Goal: Task Accomplishment & Management: Use online tool/utility

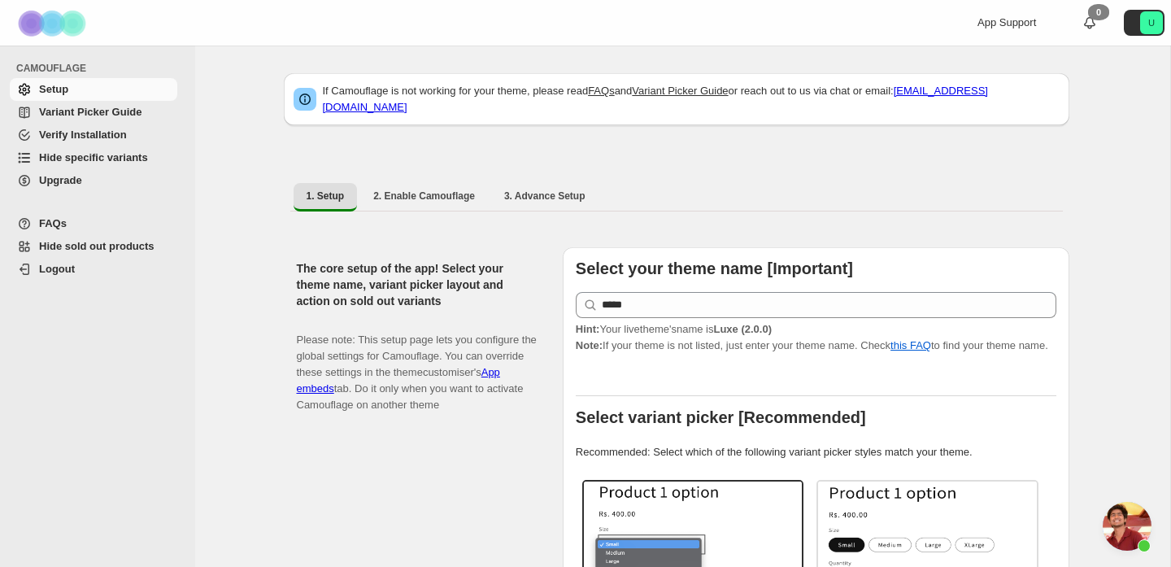
scroll to position [11, 0]
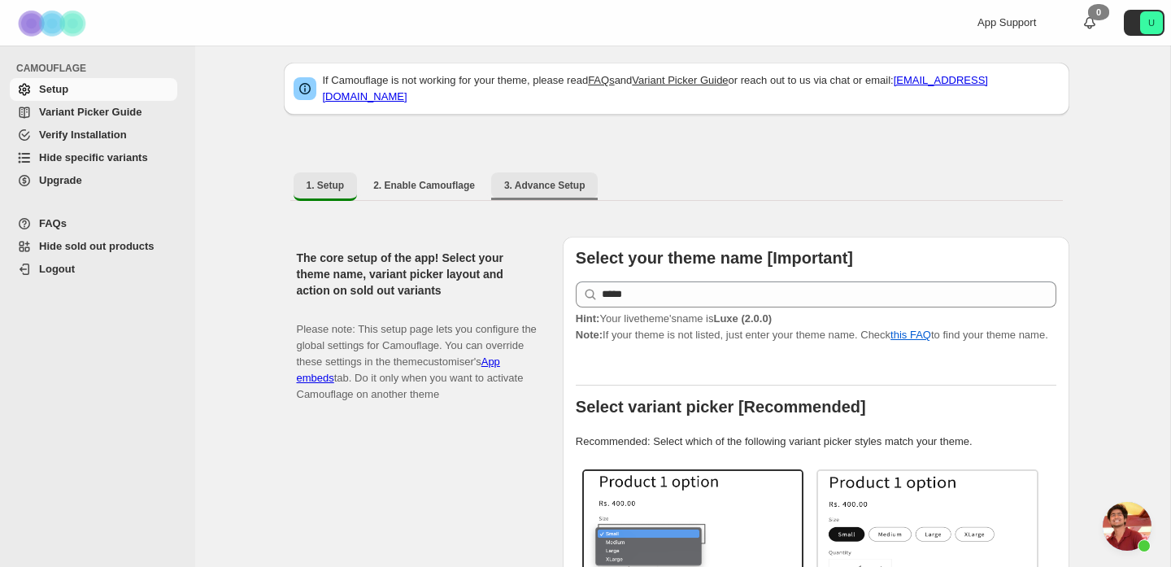
click at [537, 182] on button "3. Advance Setup" at bounding box center [544, 185] width 107 height 26
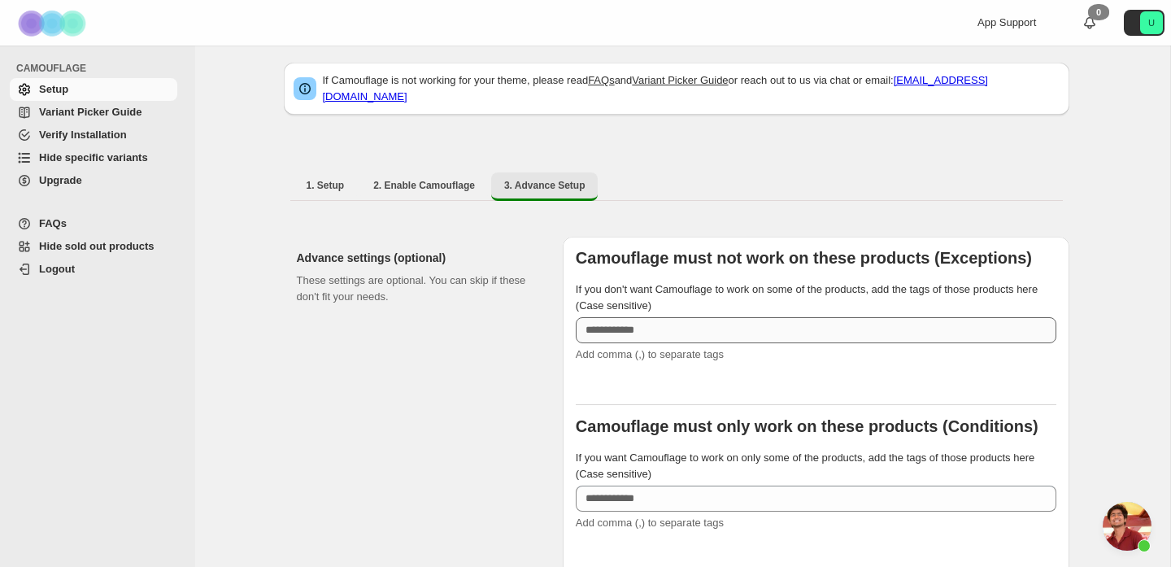
scroll to position [383, 0]
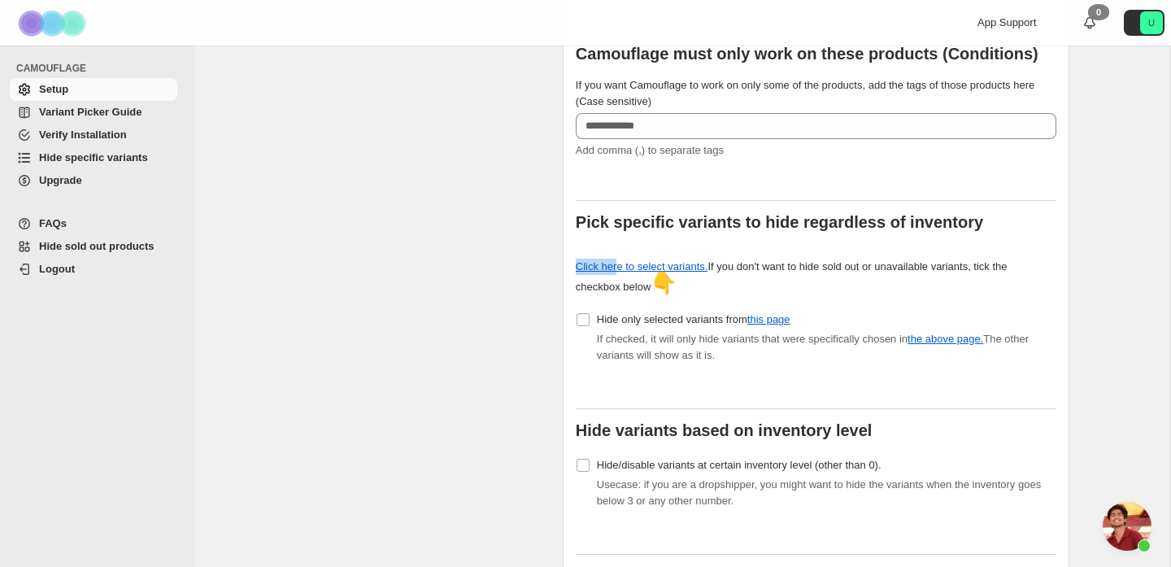
click at [622, 259] on div "Click here to select variants. If you don't want to hide sold out or unavailabl…" at bounding box center [792, 277] width 432 height 37
click at [622, 260] on link "Click here to select variants." at bounding box center [642, 266] width 133 height 12
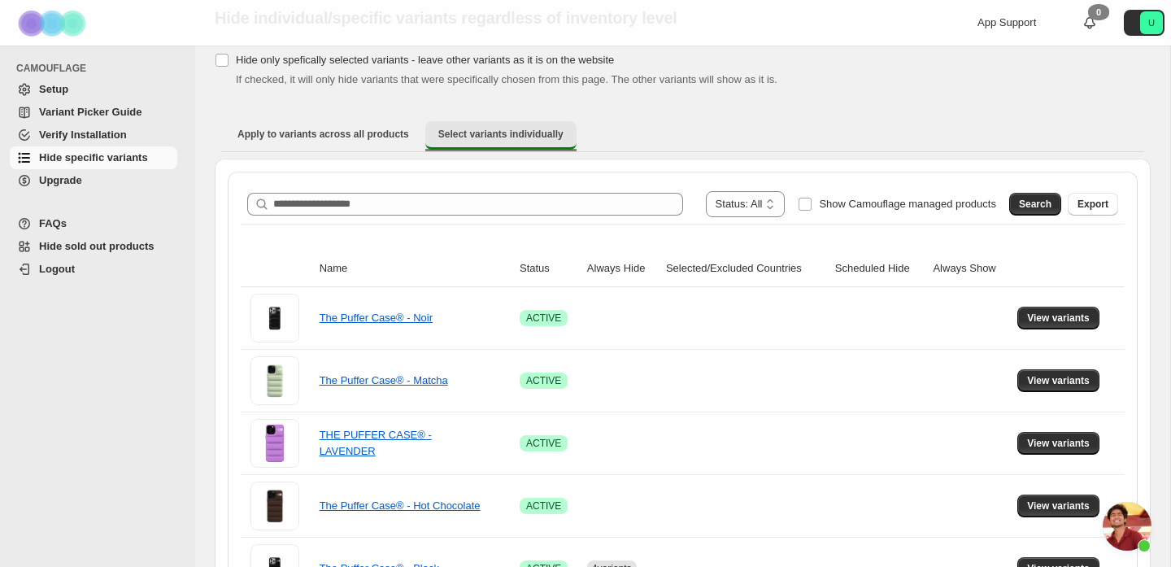
scroll to position [63, 0]
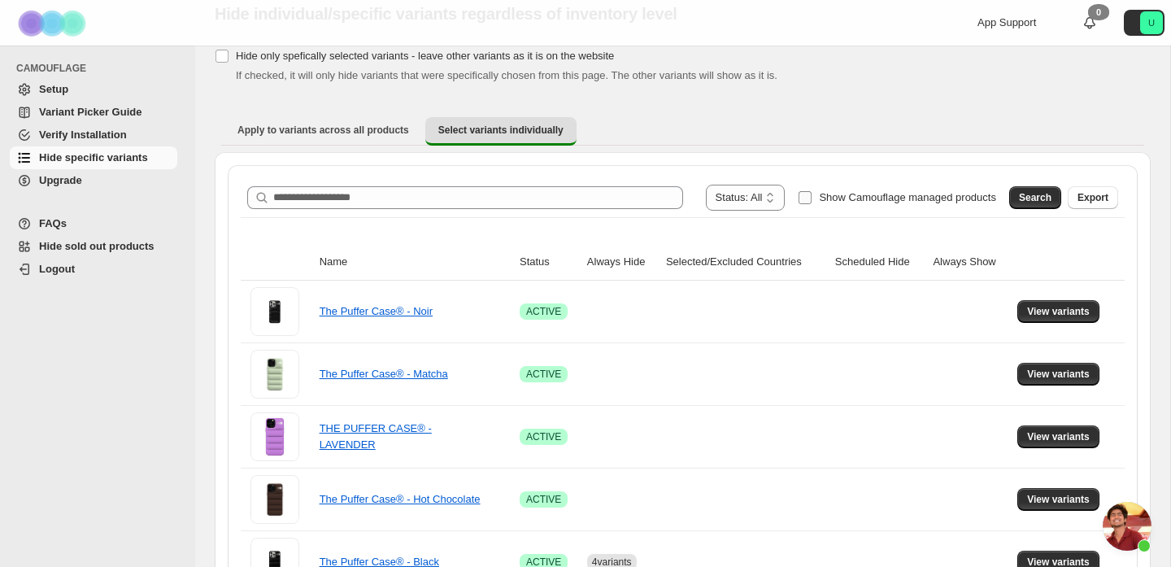
click at [806, 198] on label "Show Camouflage managed products" at bounding box center [896, 198] width 198 height 26
click at [1031, 202] on span "Search" at bounding box center [1035, 197] width 33 height 13
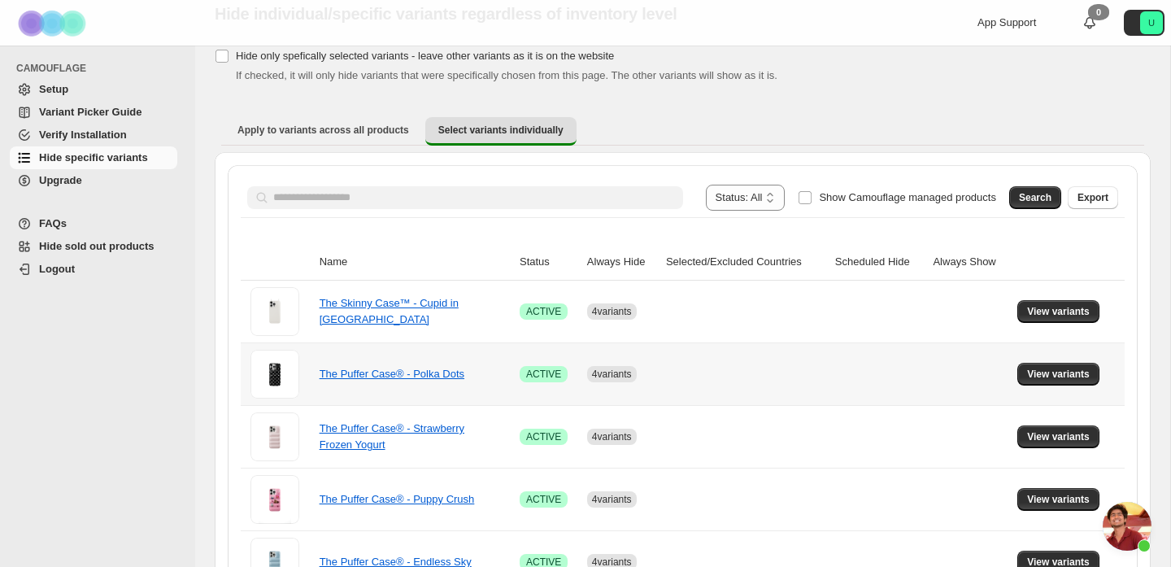
scroll to position [63, 0]
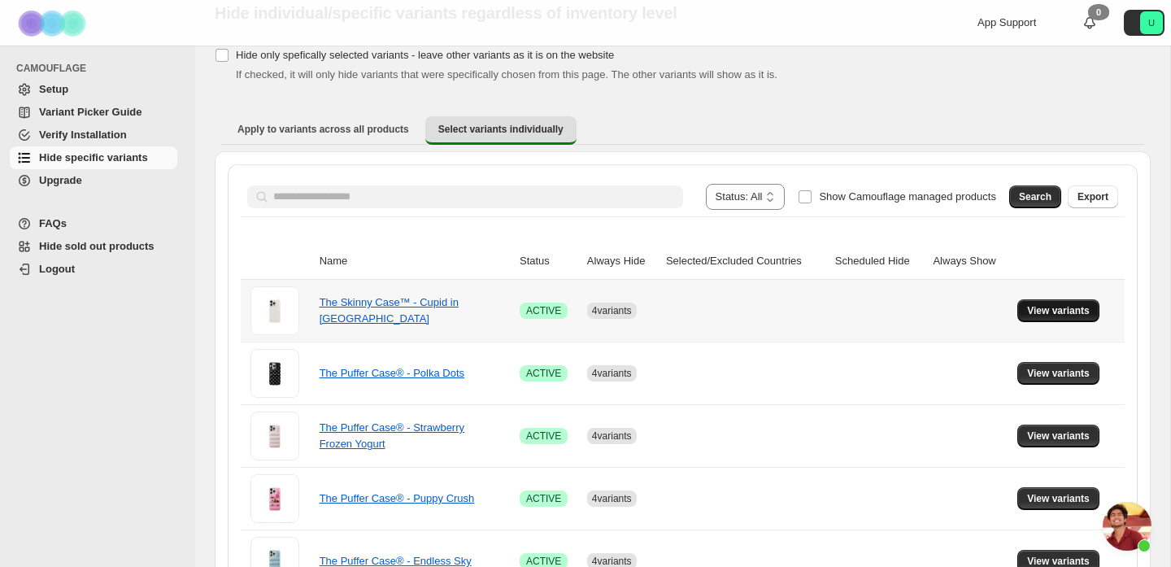
click at [1051, 315] on span "View variants" at bounding box center [1058, 310] width 63 height 13
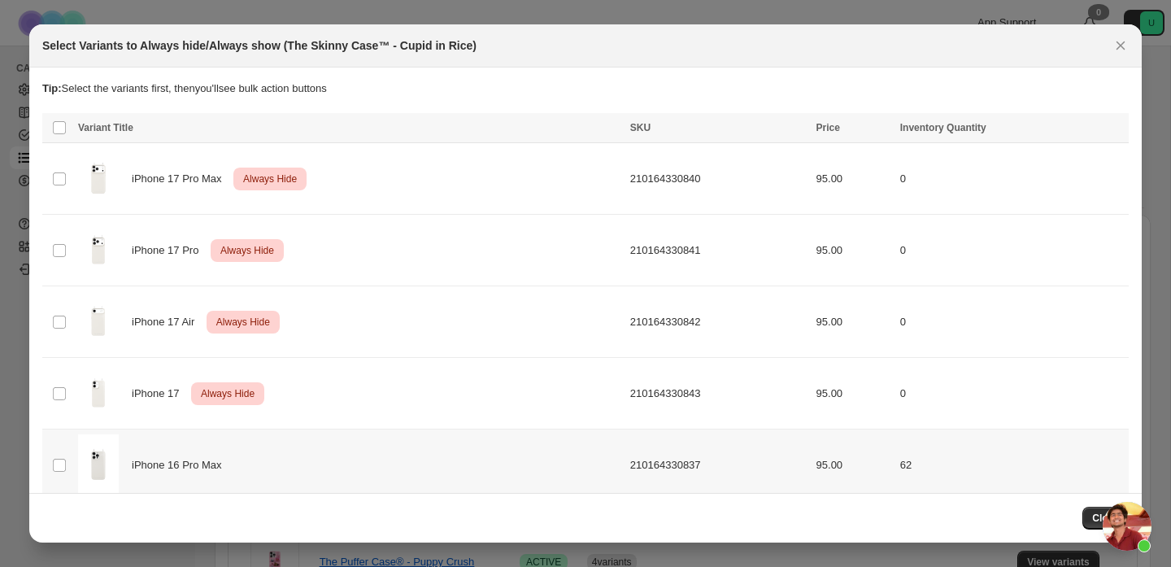
scroll to position [0, 0]
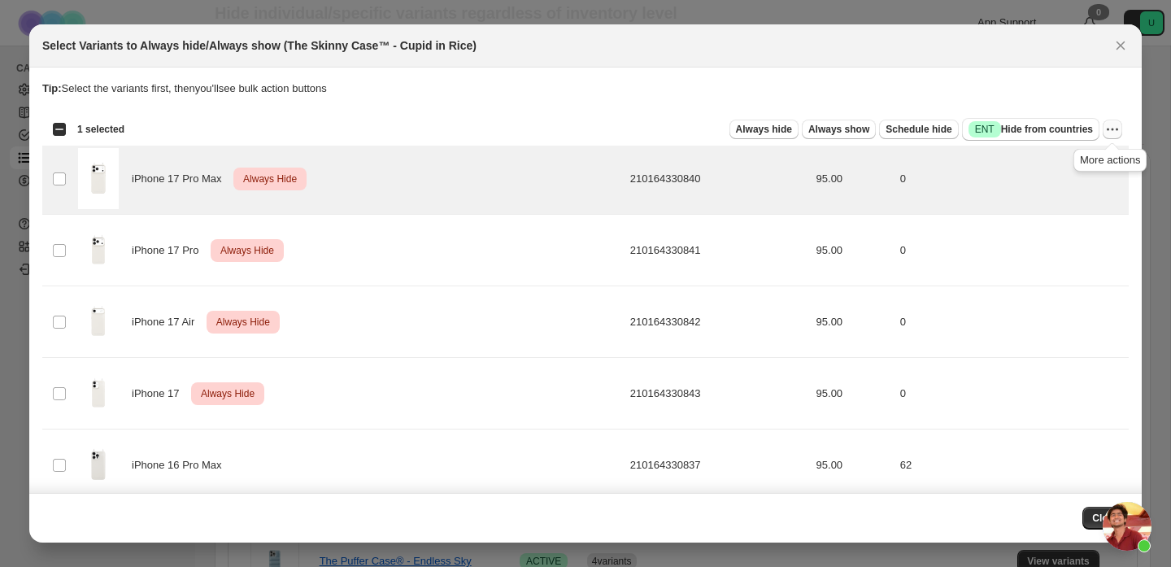
click at [1110, 136] on icon "More actions" at bounding box center [1112, 129] width 16 height 16
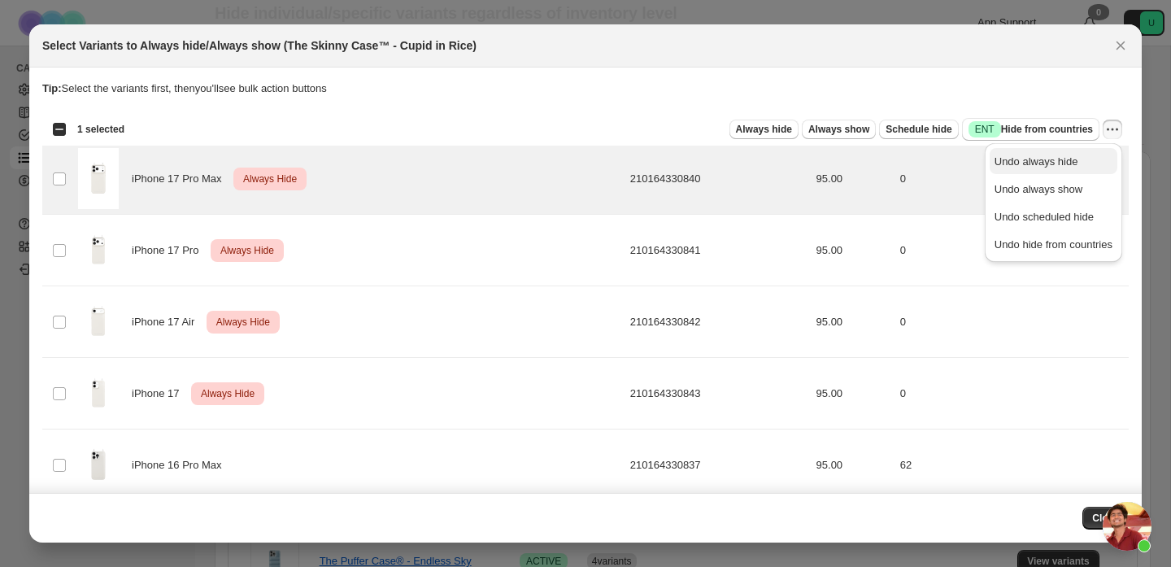
click at [1084, 167] on span "Undo always hide" at bounding box center [1053, 162] width 118 height 16
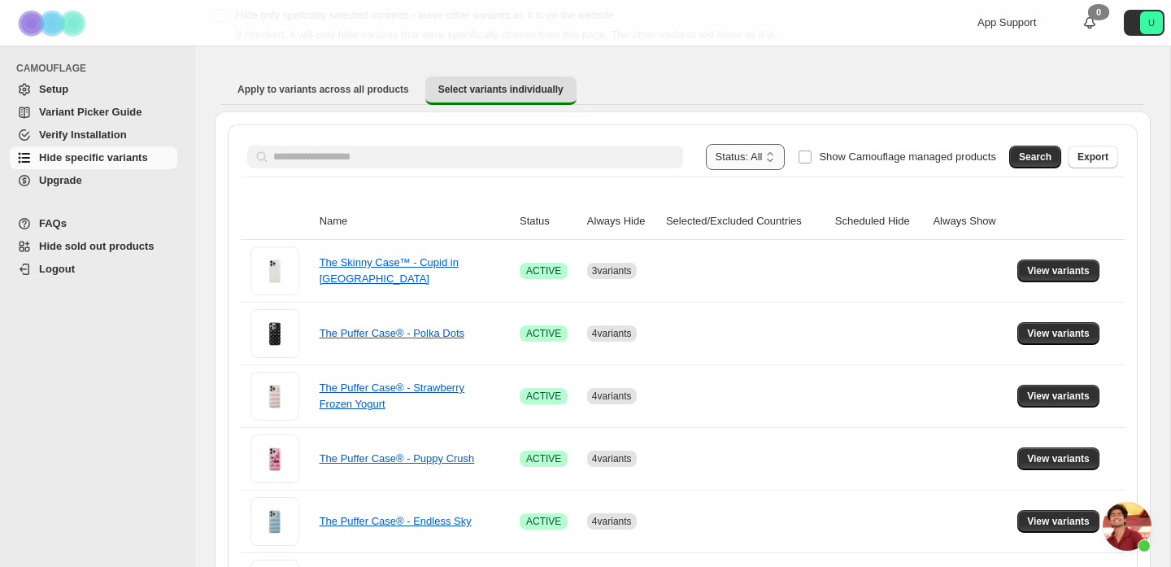
scroll to position [104, 0]
click at [1047, 265] on span "View variants" at bounding box center [1058, 269] width 63 height 13
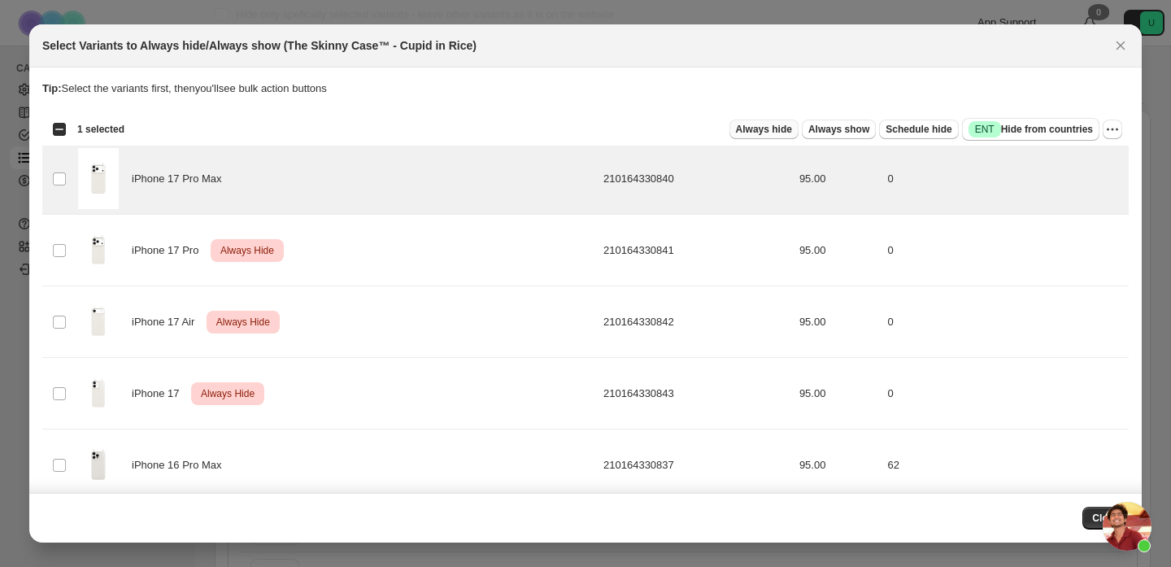
click at [767, 132] on span "Always hide" at bounding box center [764, 129] width 56 height 13
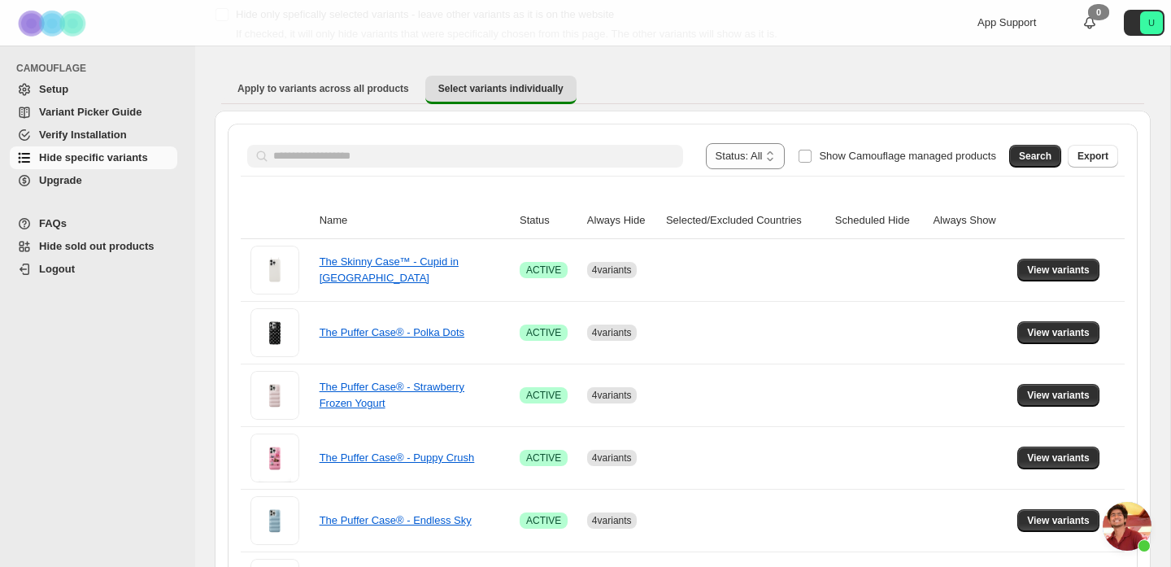
scroll to position [108, 0]
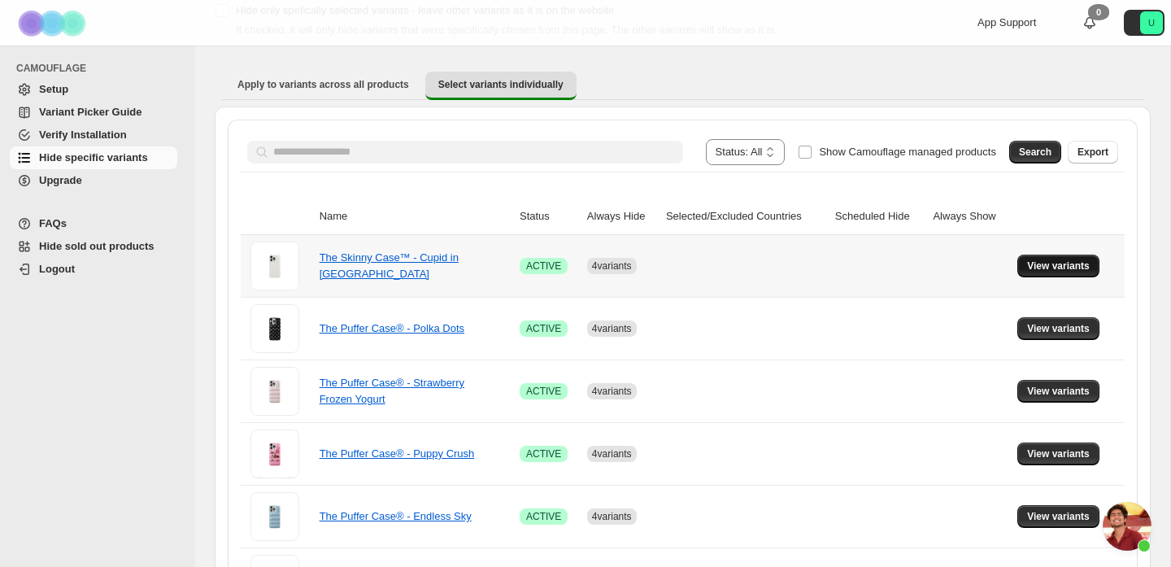
click at [1032, 276] on button "View variants" at bounding box center [1058, 265] width 82 height 23
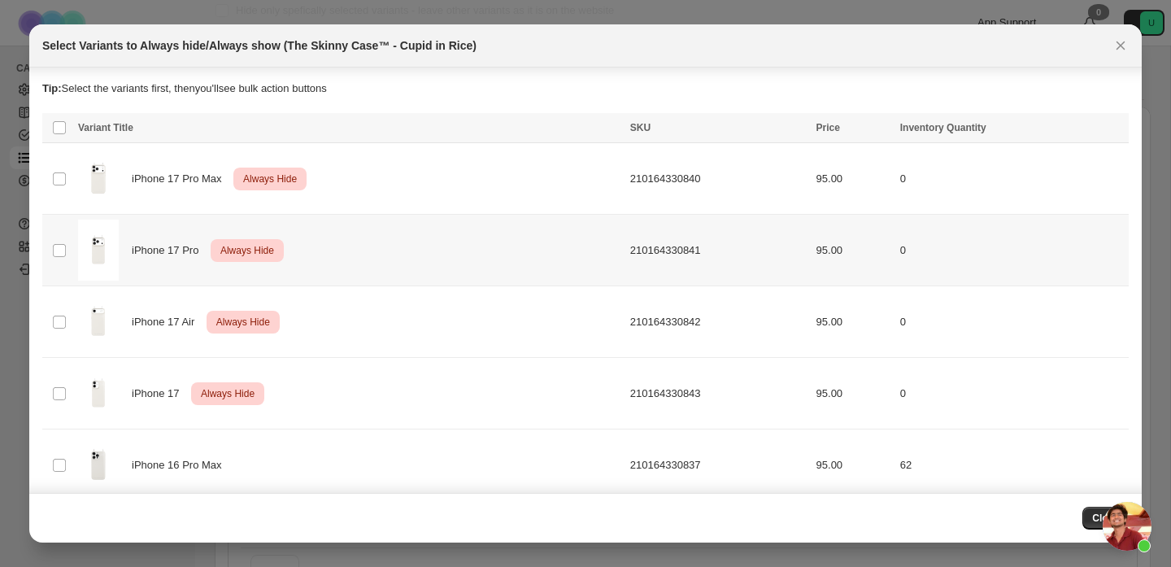
scroll to position [5, 0]
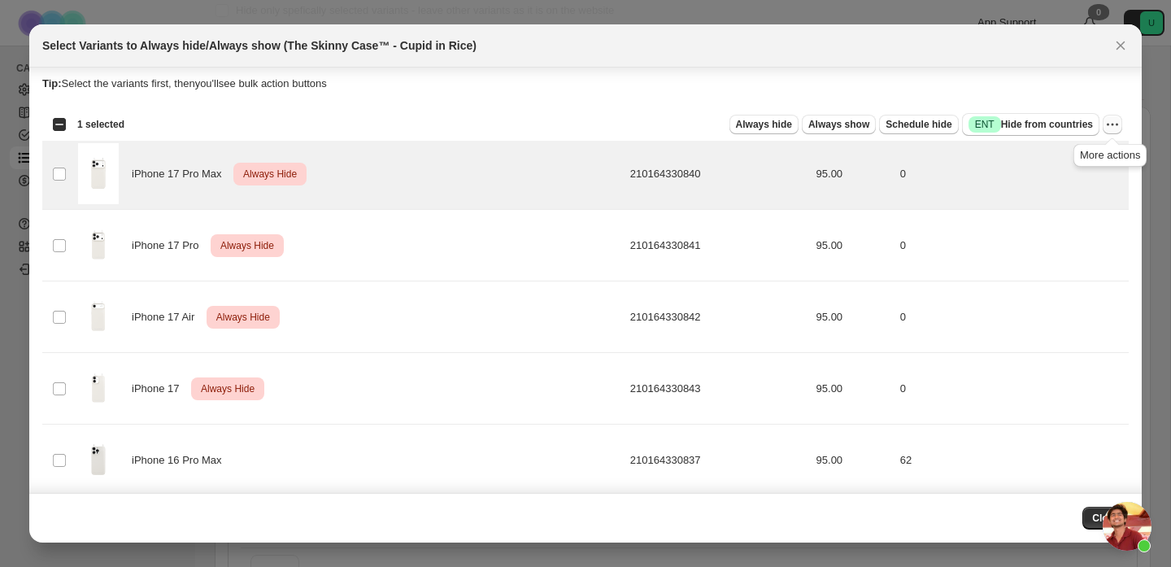
click at [1115, 124] on icon "More actions" at bounding box center [1116, 125] width 2 height 2
click at [994, 164] on span "Undo always hide" at bounding box center [1053, 157] width 118 height 16
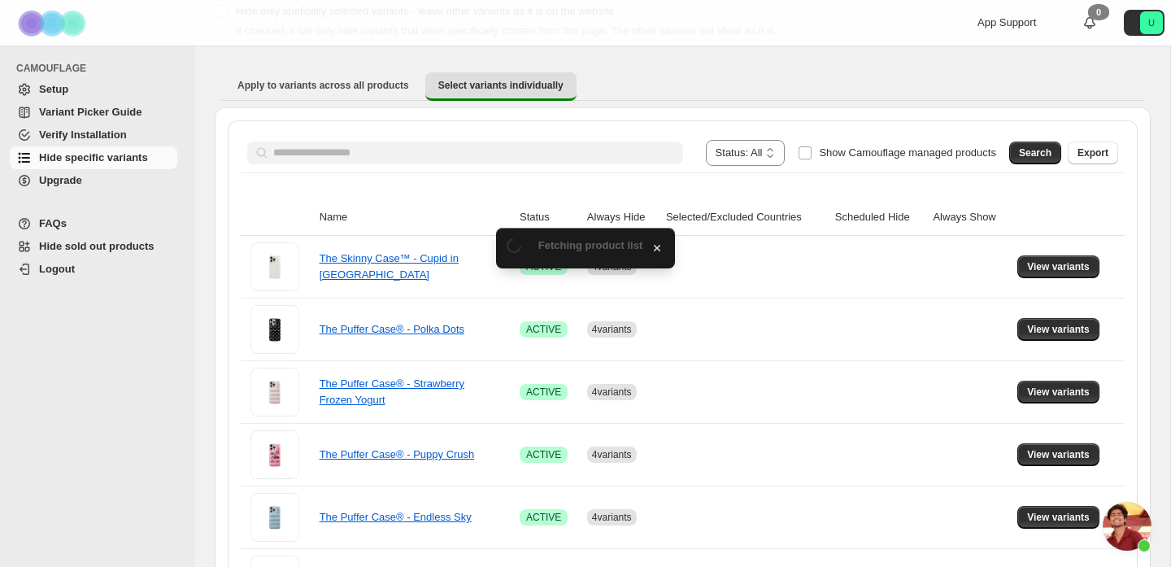
scroll to position [108, 0]
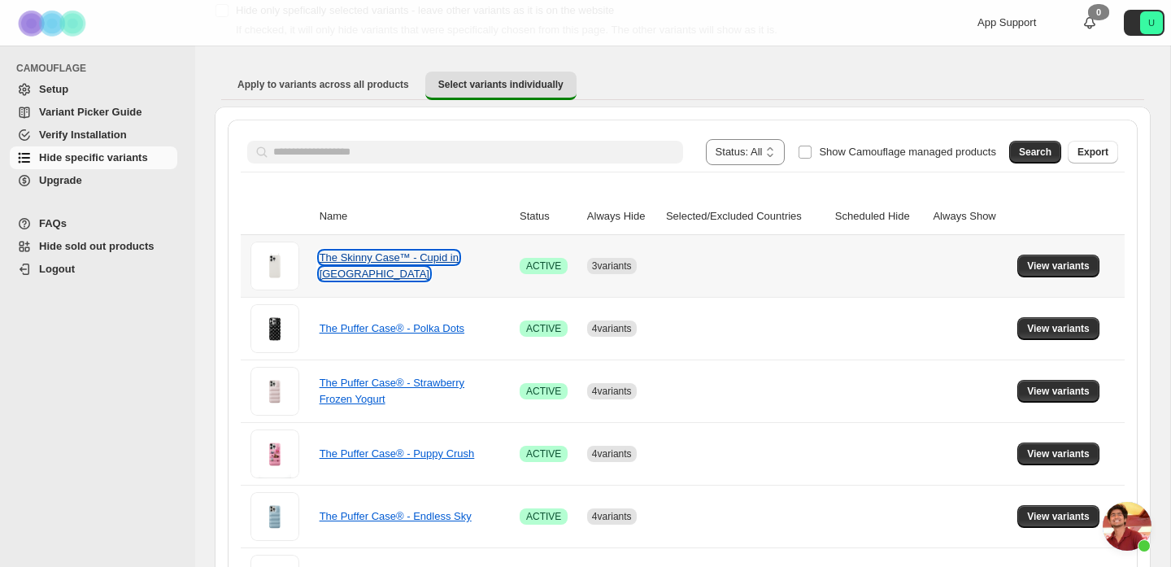
click at [358, 257] on link "The Skinny Case™ - Cupid in [GEOGRAPHIC_DATA]" at bounding box center [388, 265] width 139 height 28
click at [1067, 274] on button "View variants" at bounding box center [1058, 265] width 82 height 23
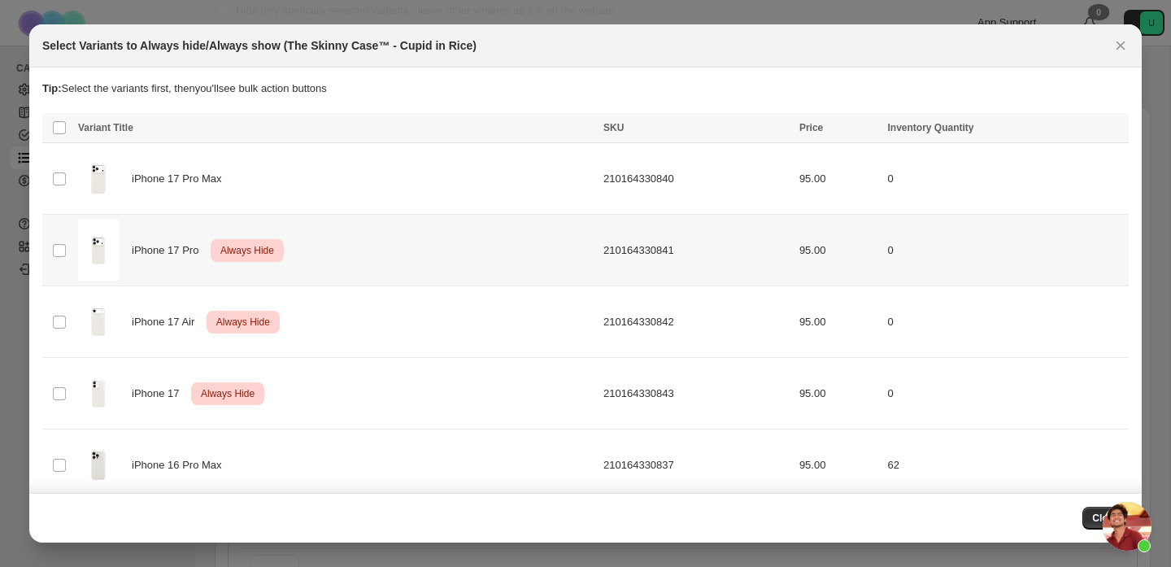
scroll to position [0, 0]
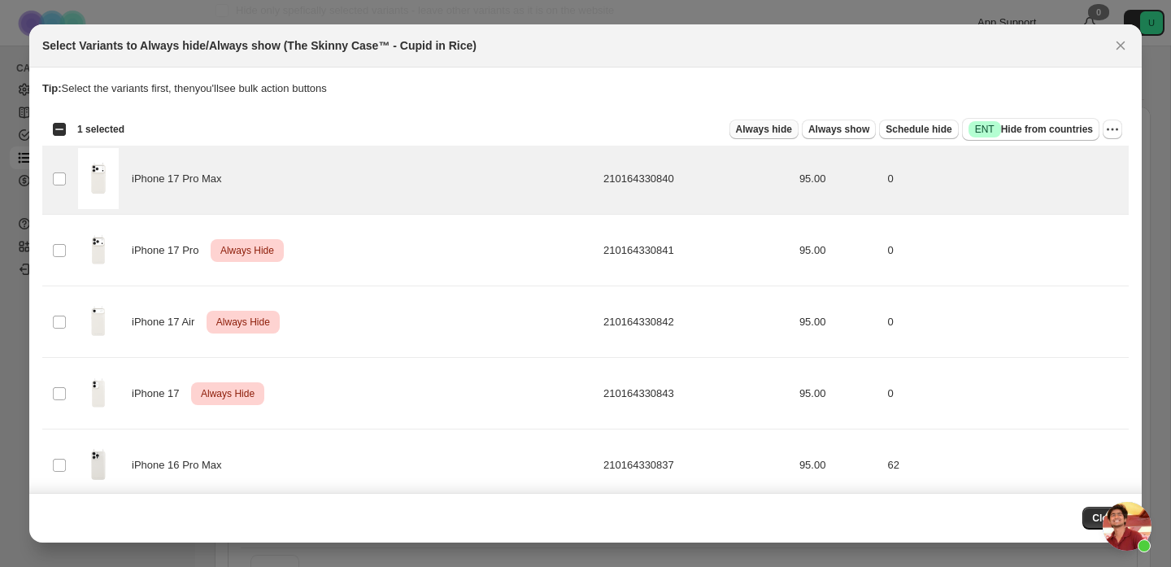
click at [776, 133] on span "Always hide" at bounding box center [764, 129] width 56 height 13
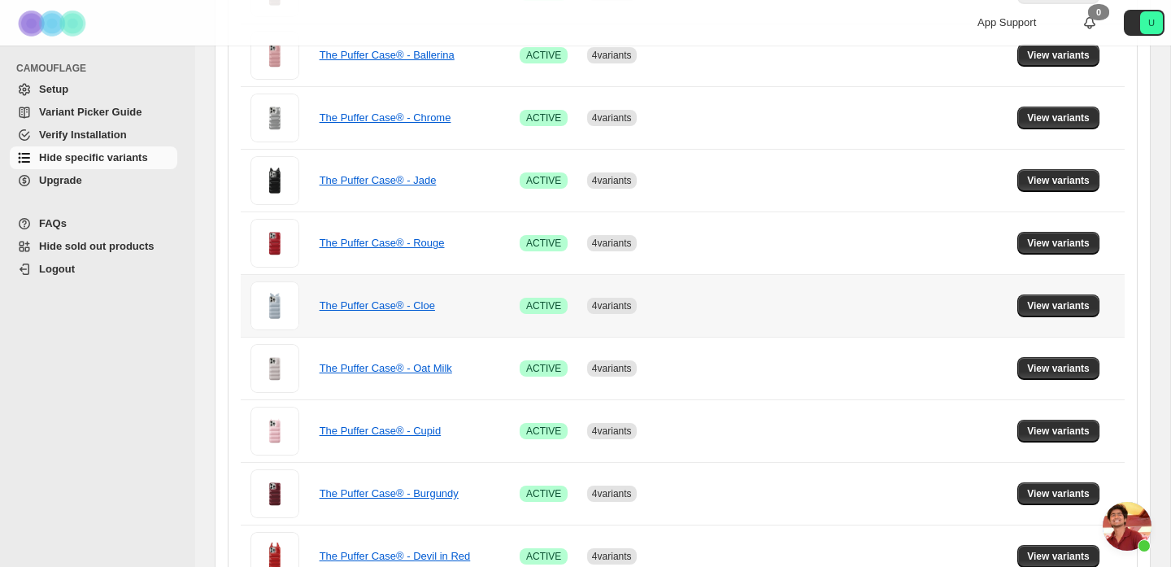
scroll to position [1102, 0]
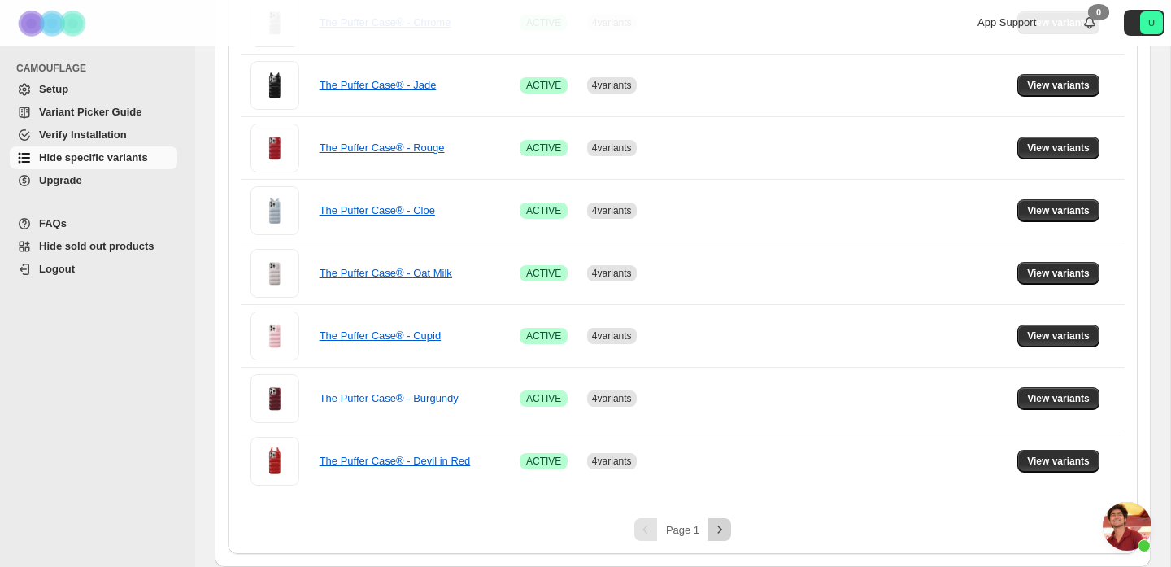
click at [729, 534] on button "Next" at bounding box center [719, 529] width 23 height 23
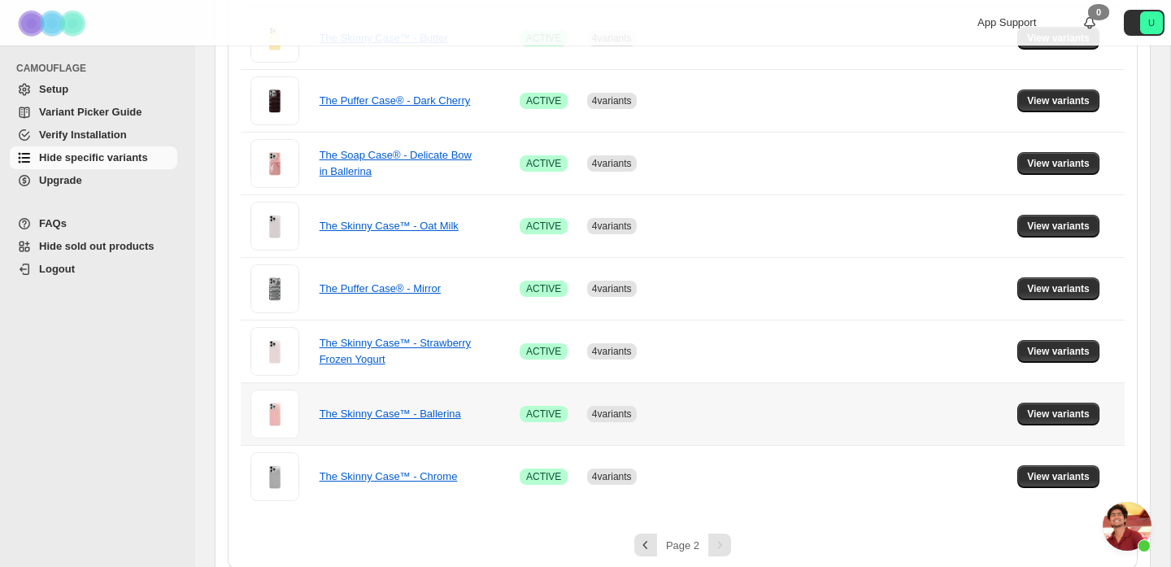
scroll to position [476, 0]
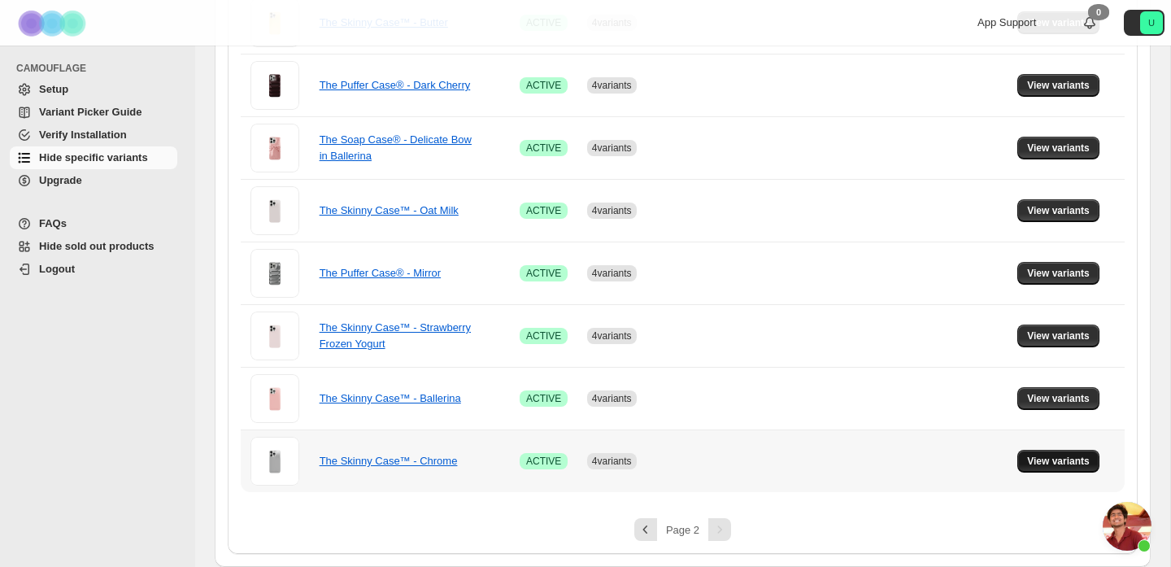
click at [1036, 460] on span "View variants" at bounding box center [1058, 460] width 63 height 13
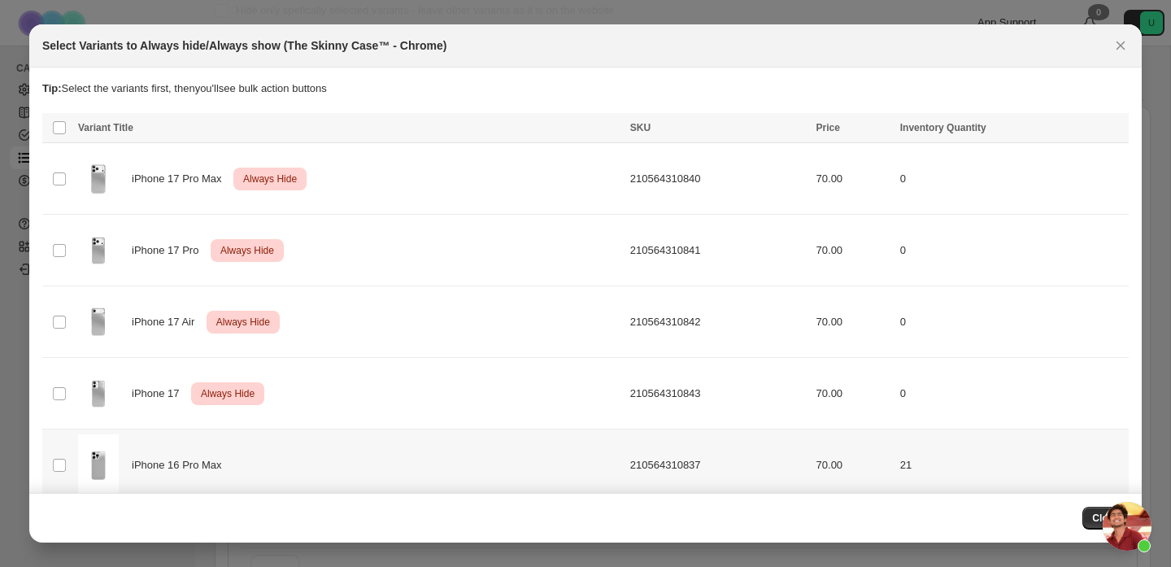
scroll to position [0, 0]
click at [286, 180] on span "Always Hide" at bounding box center [270, 179] width 60 height 20
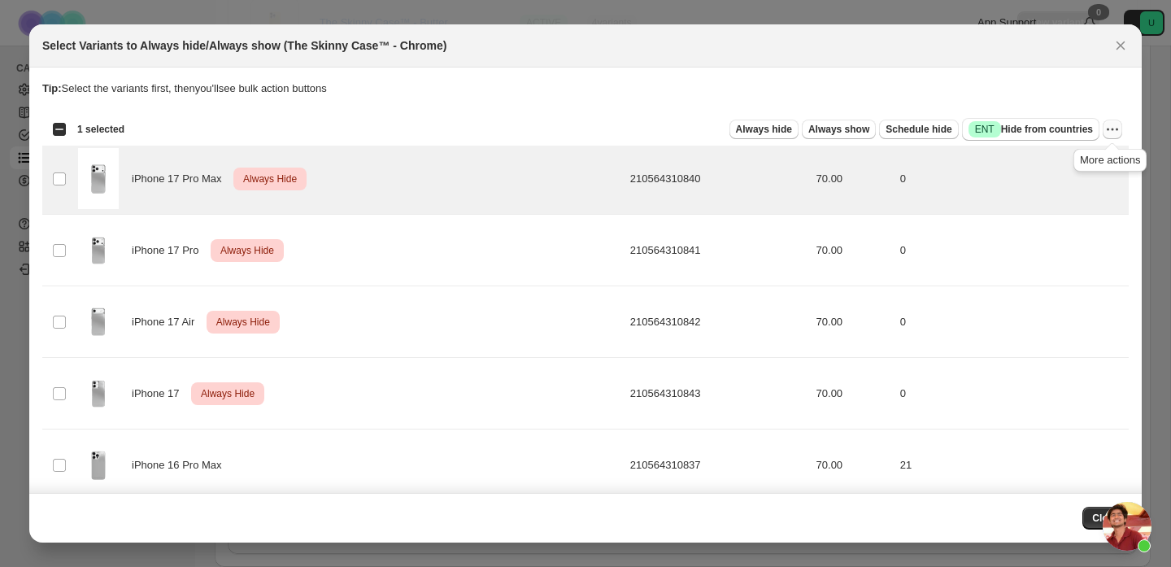
click at [1114, 127] on icon "More actions" at bounding box center [1112, 129] width 16 height 16
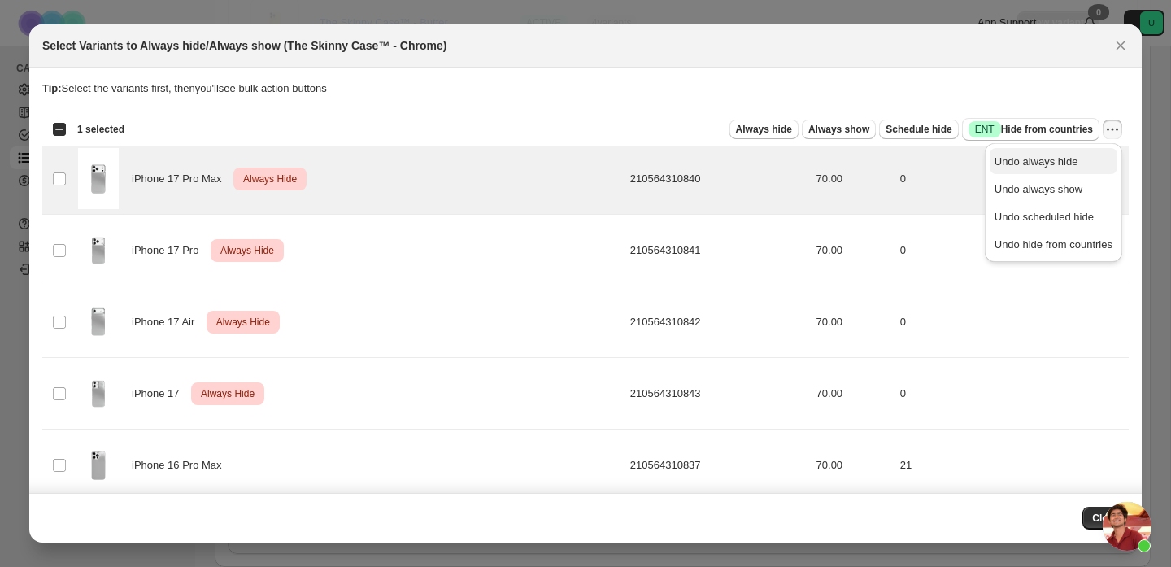
click at [1059, 162] on span "Undo always hide" at bounding box center [1036, 161] width 84 height 12
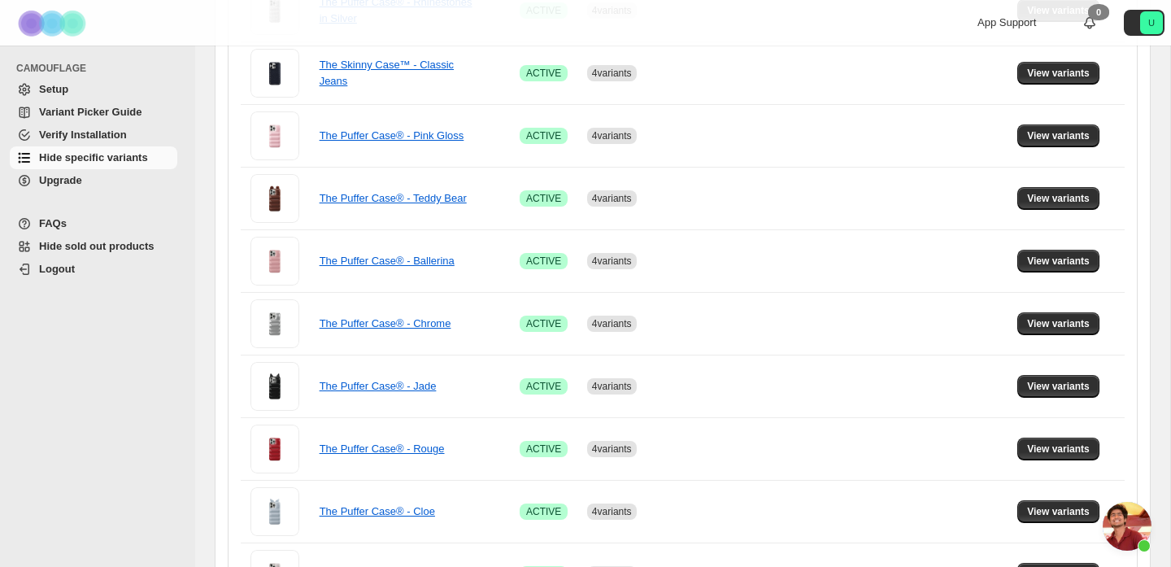
scroll to position [1102, 0]
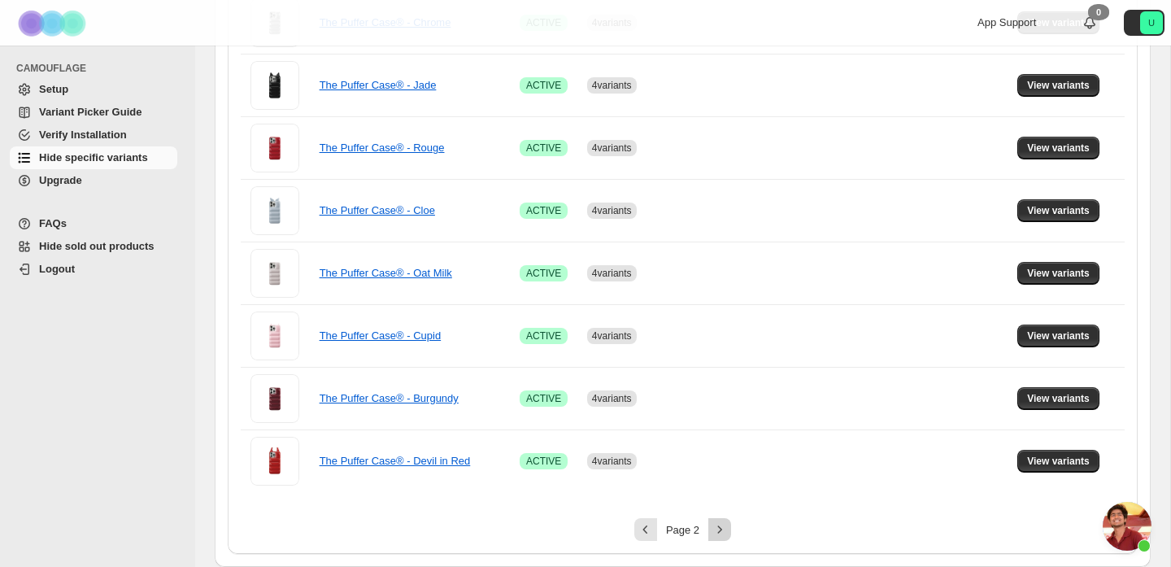
click at [720, 527] on icon "Next" at bounding box center [719, 529] width 16 height 16
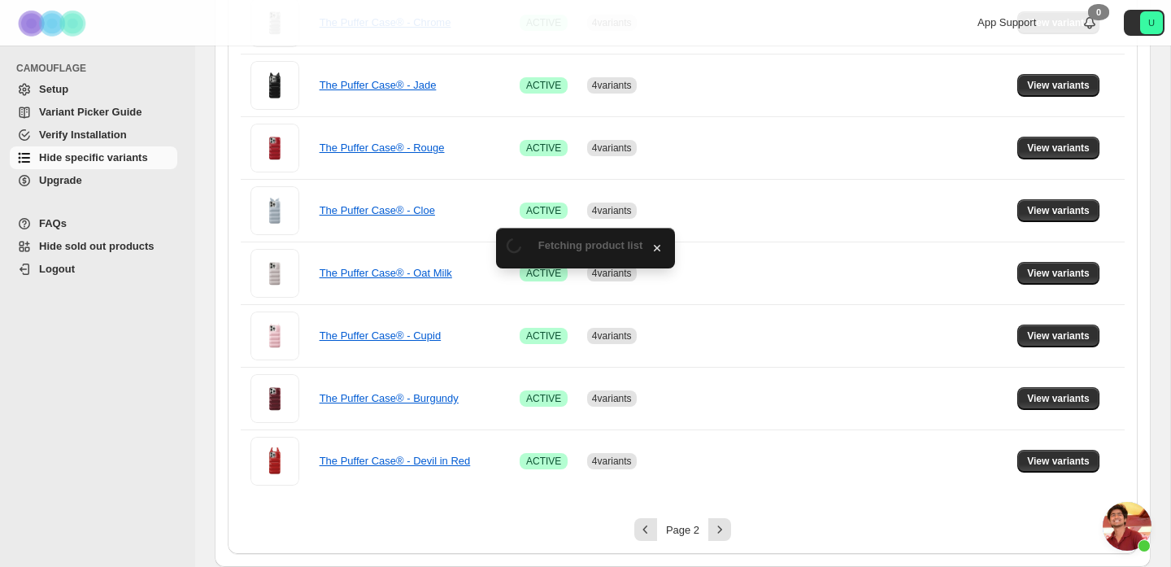
click at [648, 528] on div "Spinner example Fetching product list" at bounding box center [586, 539] width 180 height 57
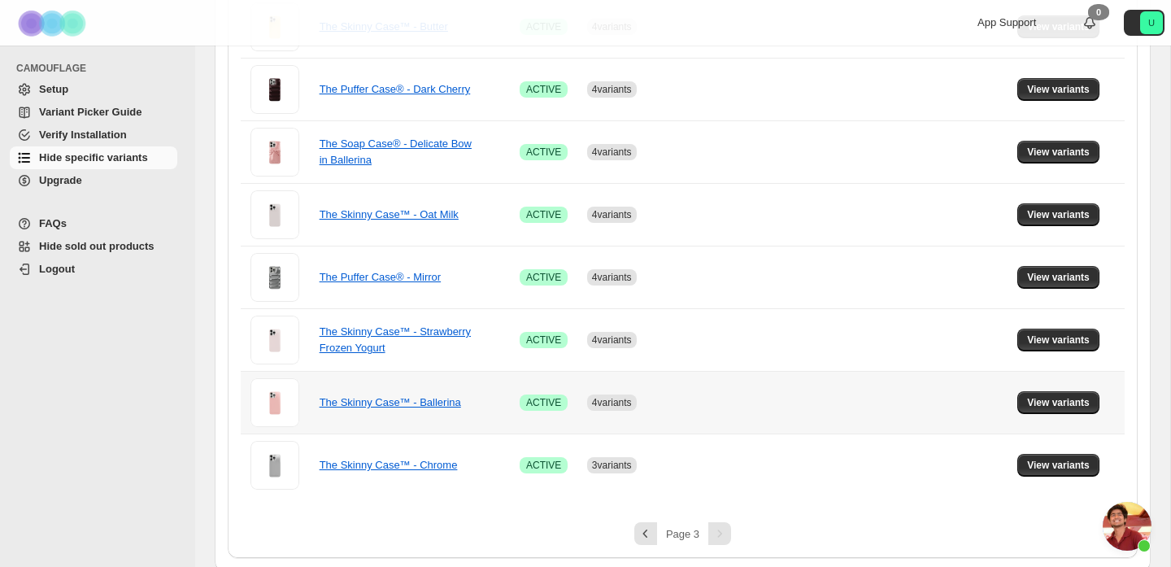
scroll to position [467, 0]
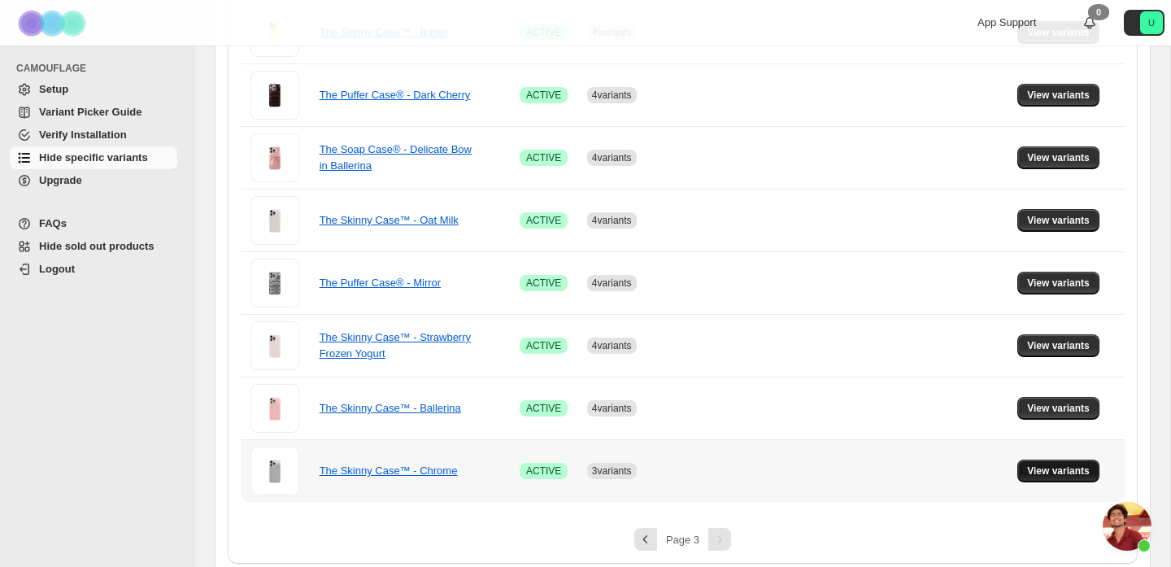
click at [1019, 471] on button "View variants" at bounding box center [1058, 470] width 82 height 23
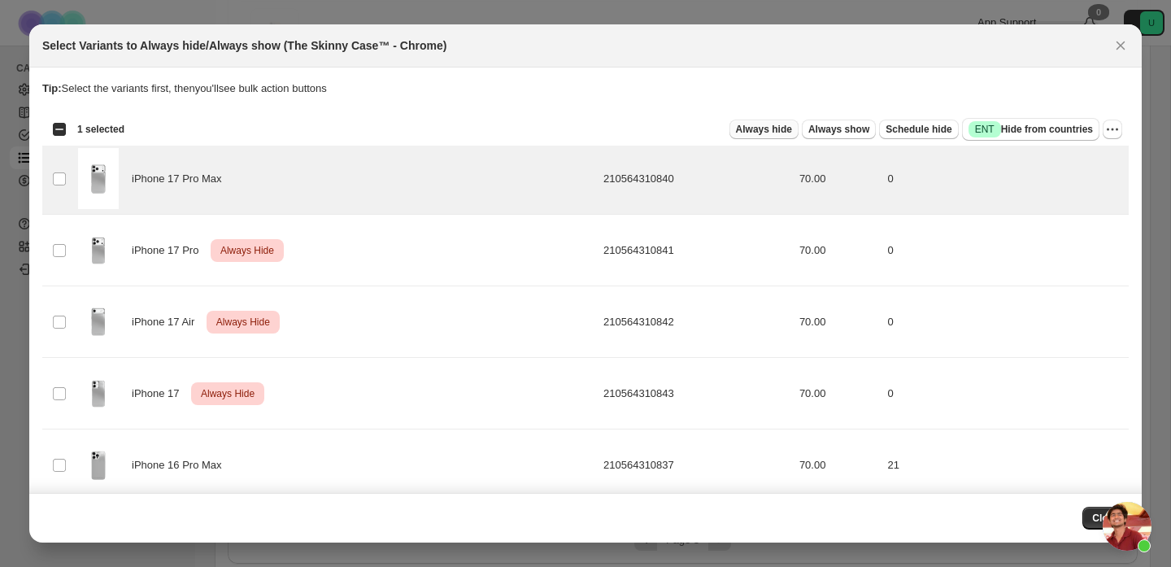
click at [745, 132] on span "Always hide" at bounding box center [764, 129] width 56 height 13
